Goal: Task Accomplishment & Management: Manage account settings

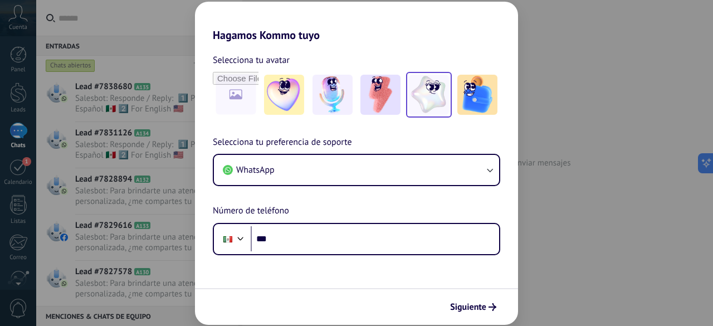
click at [433, 101] on img at bounding box center [429, 95] width 40 height 40
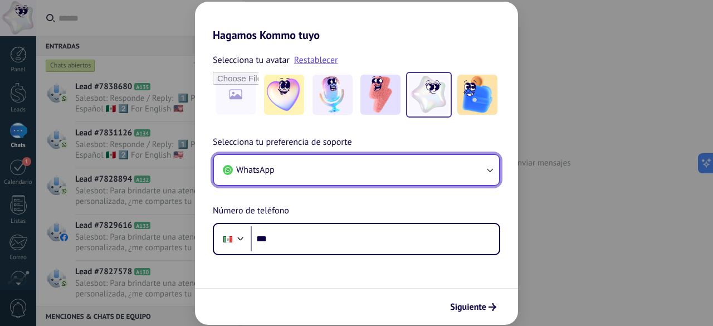
click at [418, 174] on button "WhatsApp" at bounding box center [356, 170] width 285 height 30
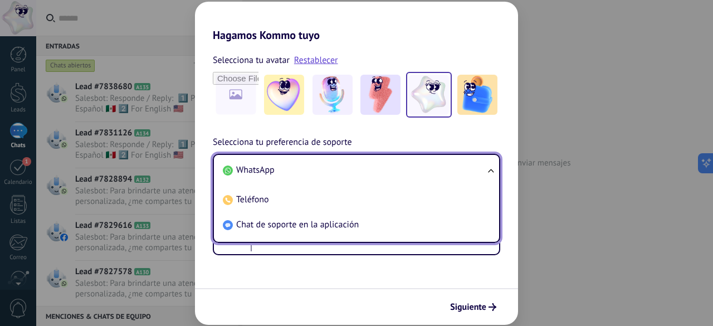
click at [502, 8] on h2 "Hagamos Kommo tuyo" at bounding box center [356, 22] width 323 height 40
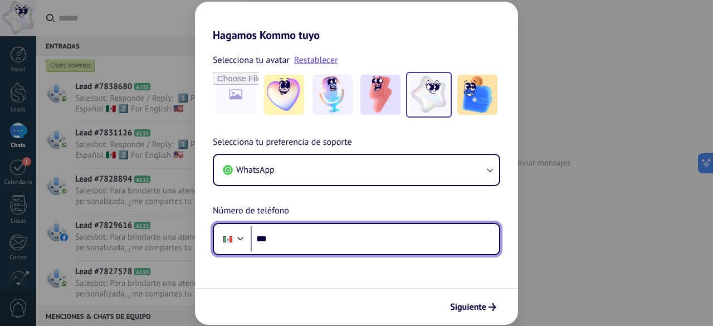
click at [286, 237] on input "***" at bounding box center [375, 239] width 249 height 26
click at [270, 243] on input "**********" at bounding box center [375, 239] width 249 height 26
click at [324, 240] on input "**********" at bounding box center [375, 239] width 249 height 26
type input "**********"
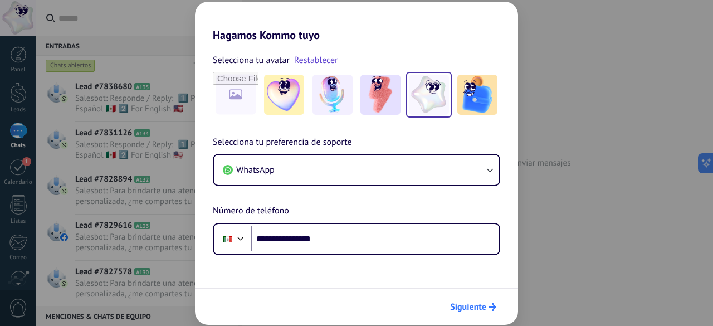
click at [463, 310] on span "Siguiente" at bounding box center [468, 307] width 36 height 8
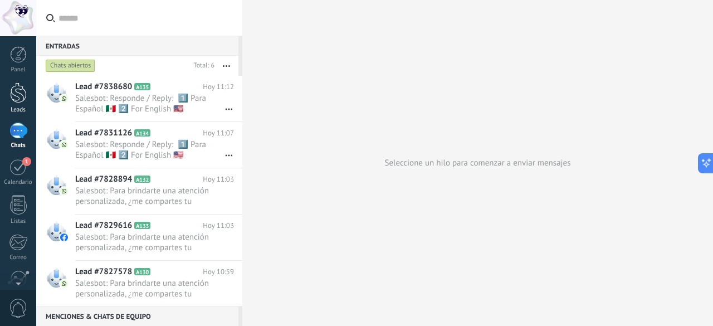
click at [18, 100] on div at bounding box center [18, 92] width 17 height 21
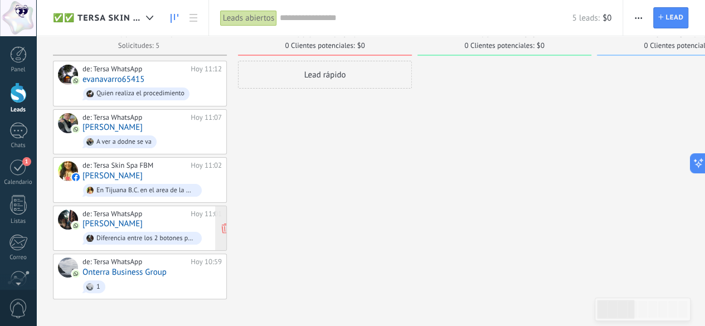
scroll to position [19, 0]
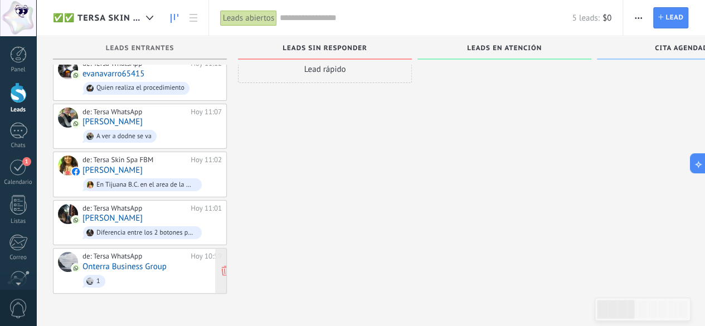
click at [150, 263] on link "Onterra Business Group" at bounding box center [124, 266] width 84 height 9
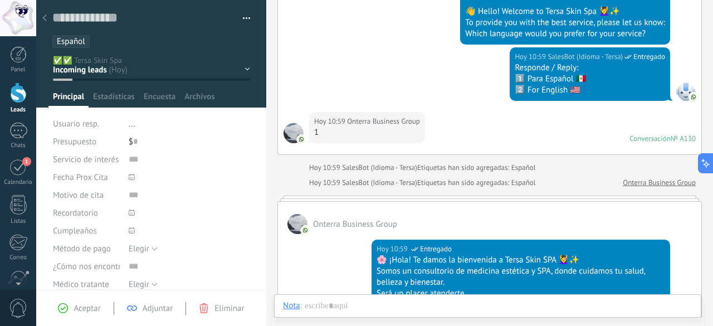
scroll to position [446, 0]
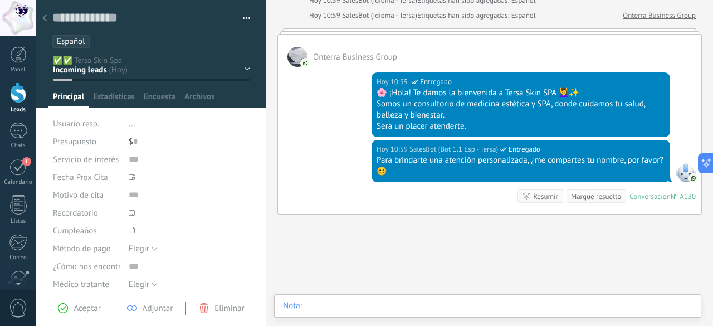
click at [454, 309] on div at bounding box center [488, 316] width 410 height 33
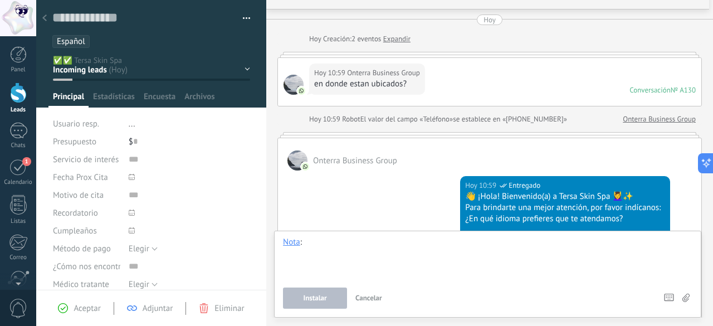
scroll to position [0, 0]
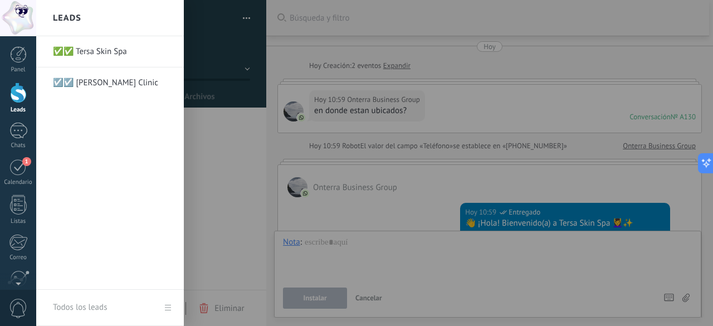
click at [13, 105] on link "Leads" at bounding box center [18, 97] width 36 height 31
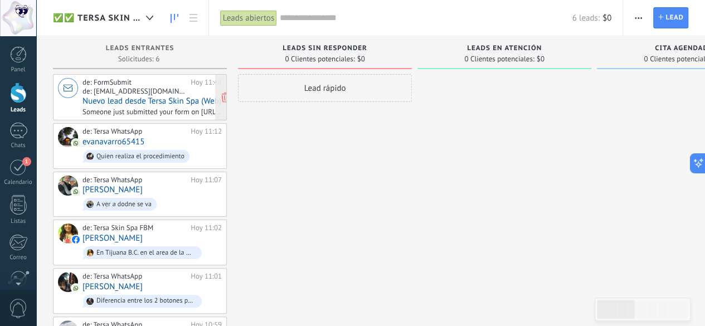
click at [158, 102] on span "Nuevo lead desde Tersa Skin Spa (Web)" at bounding box center [151, 100] width 139 height 9
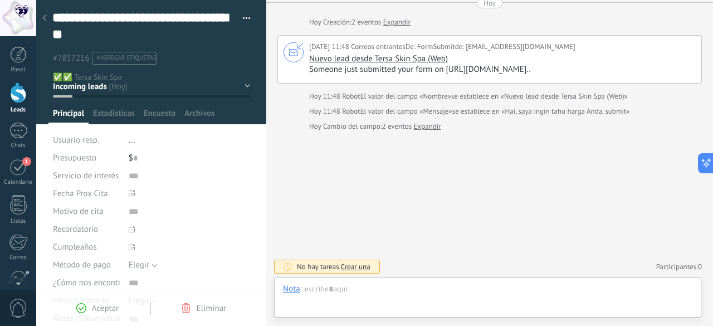
click at [46, 16] on use at bounding box center [44, 17] width 4 height 7
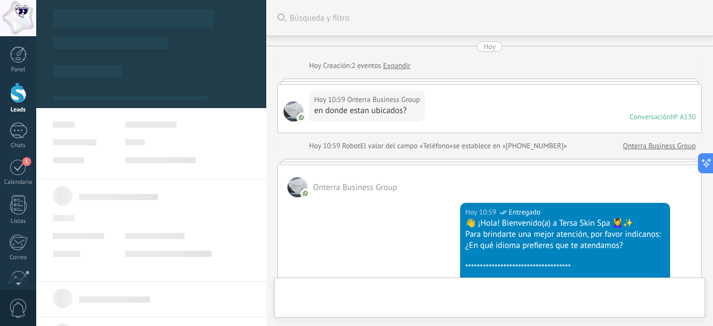
scroll to position [526, 0]
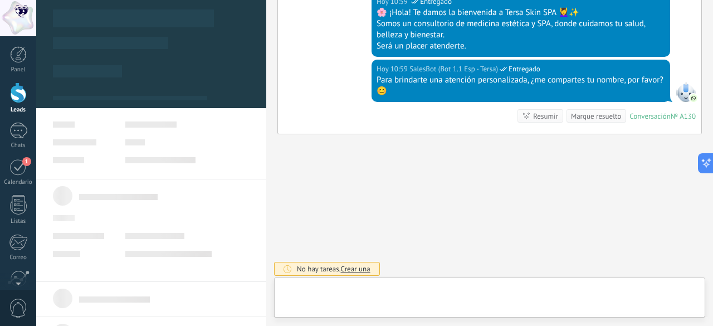
click at [21, 91] on div at bounding box center [18, 92] width 17 height 21
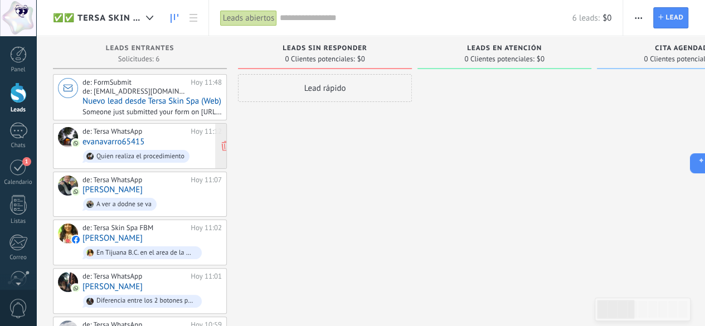
click at [133, 138] on link "evanavarro65415" at bounding box center [113, 141] width 62 height 9
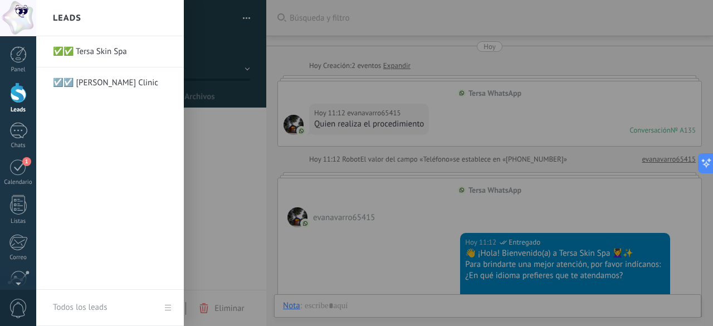
click at [17, 90] on div at bounding box center [18, 92] width 17 height 21
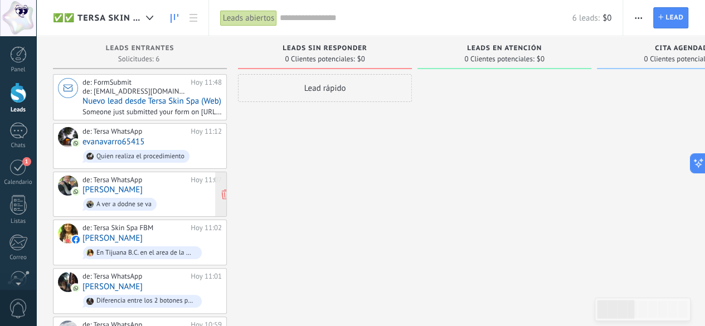
click at [100, 188] on link "[PERSON_NAME]" at bounding box center [112, 189] width 60 height 9
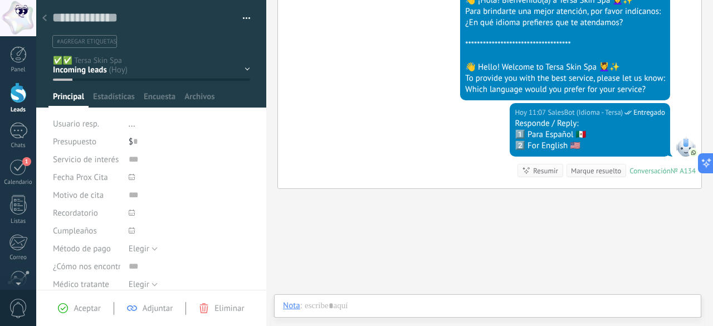
scroll to position [279, 0]
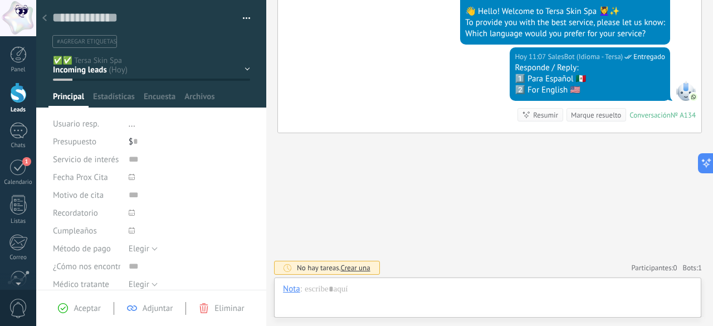
click at [44, 21] on icon at bounding box center [44, 17] width 4 height 7
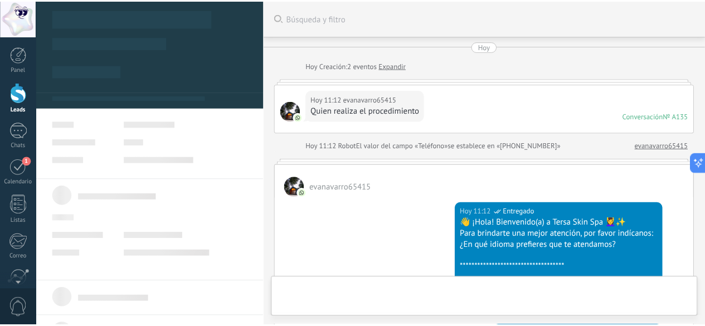
scroll to position [279, 0]
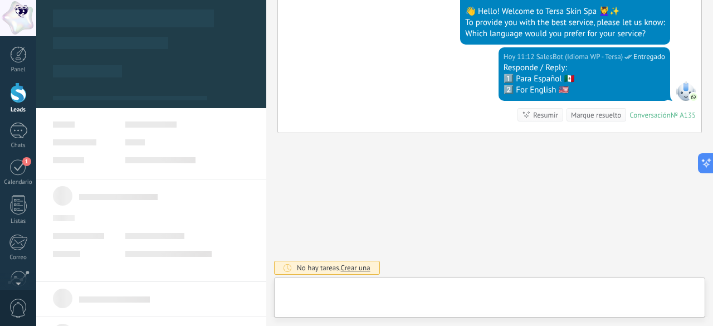
click at [20, 93] on div at bounding box center [18, 92] width 17 height 21
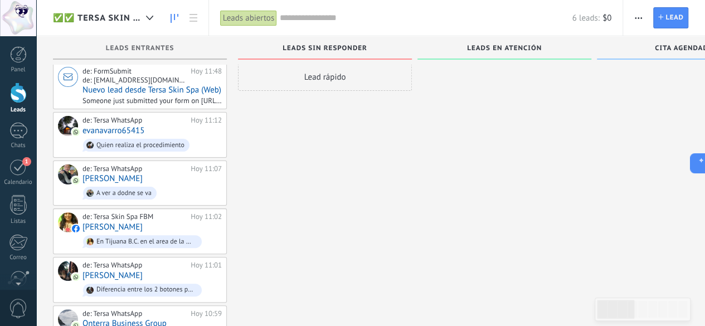
scroll to position [11, 0]
click at [140, 228] on link "[PERSON_NAME]" at bounding box center [112, 226] width 60 height 9
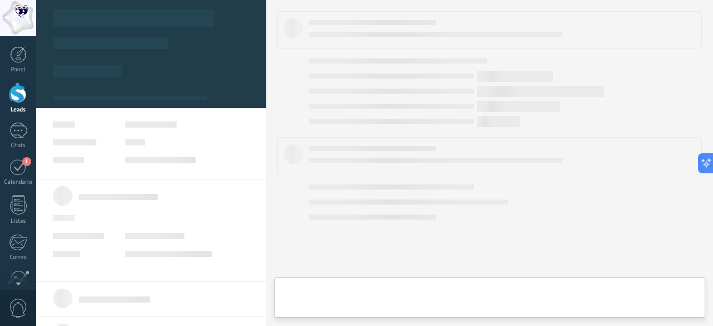
type textarea "***"
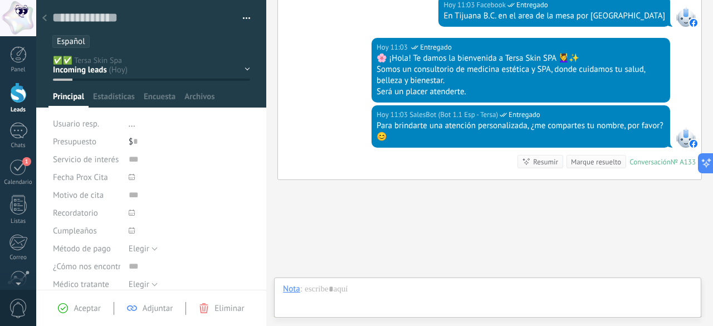
scroll to position [747, 0]
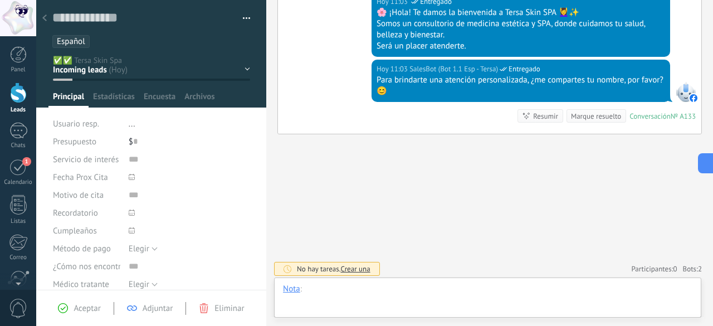
click at [358, 295] on div at bounding box center [488, 300] width 410 height 33
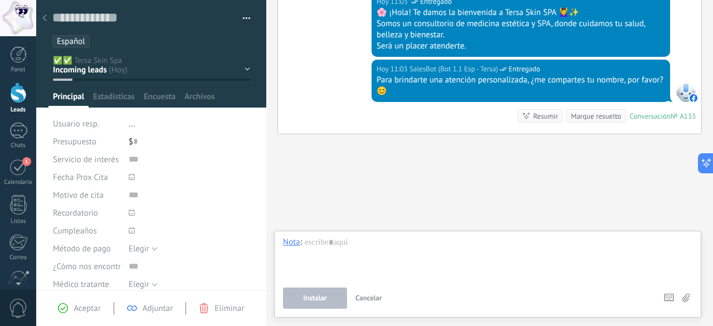
click at [295, 244] on div "Nota" at bounding box center [291, 242] width 17 height 10
click at [301, 188] on div "Chat" at bounding box center [295, 185] width 40 height 19
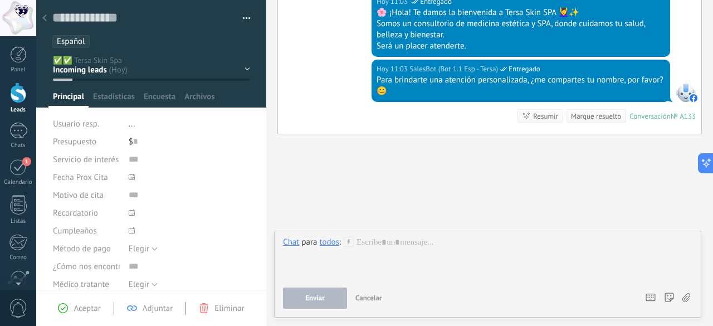
click at [335, 244] on div "todos" at bounding box center [330, 242] width 20 height 10
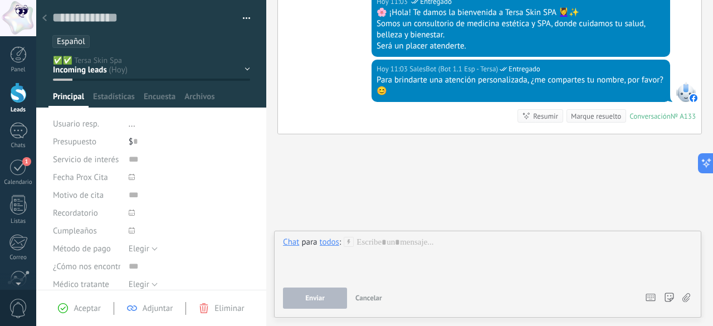
click at [47, 18] on div at bounding box center [45, 19] width 16 height 22
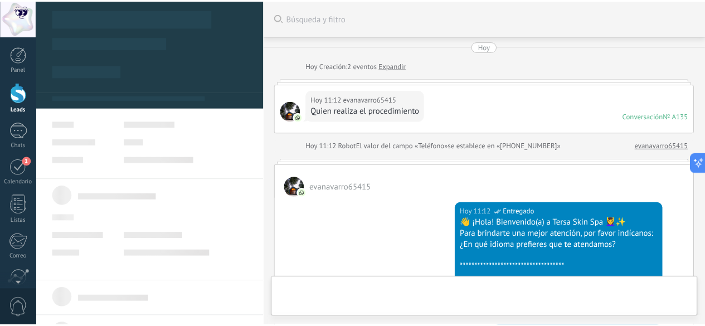
scroll to position [279, 0]
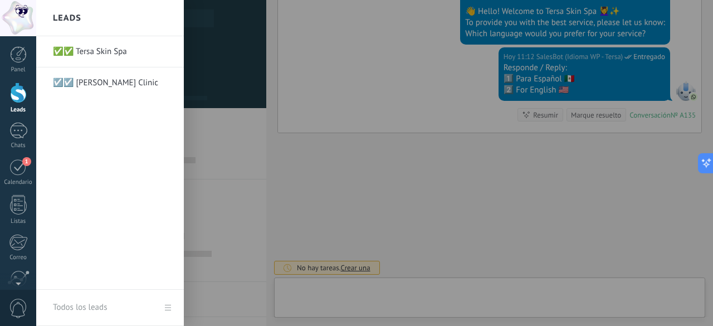
click at [18, 96] on div at bounding box center [18, 92] width 17 height 21
